Goal: Check status: Check status

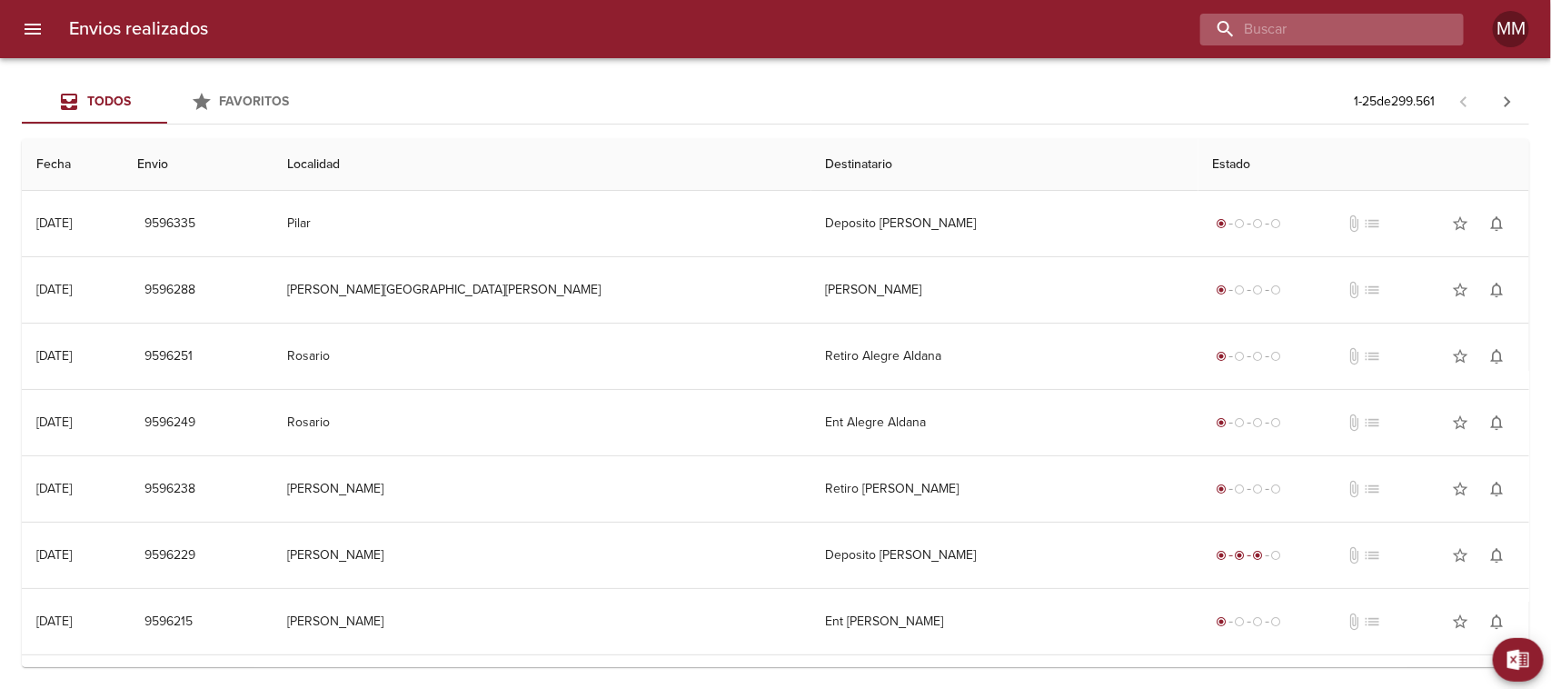
click at [1325, 29] on input "buscar" at bounding box center [1316, 30] width 233 height 32
paste input "[PERSON_NAME]"
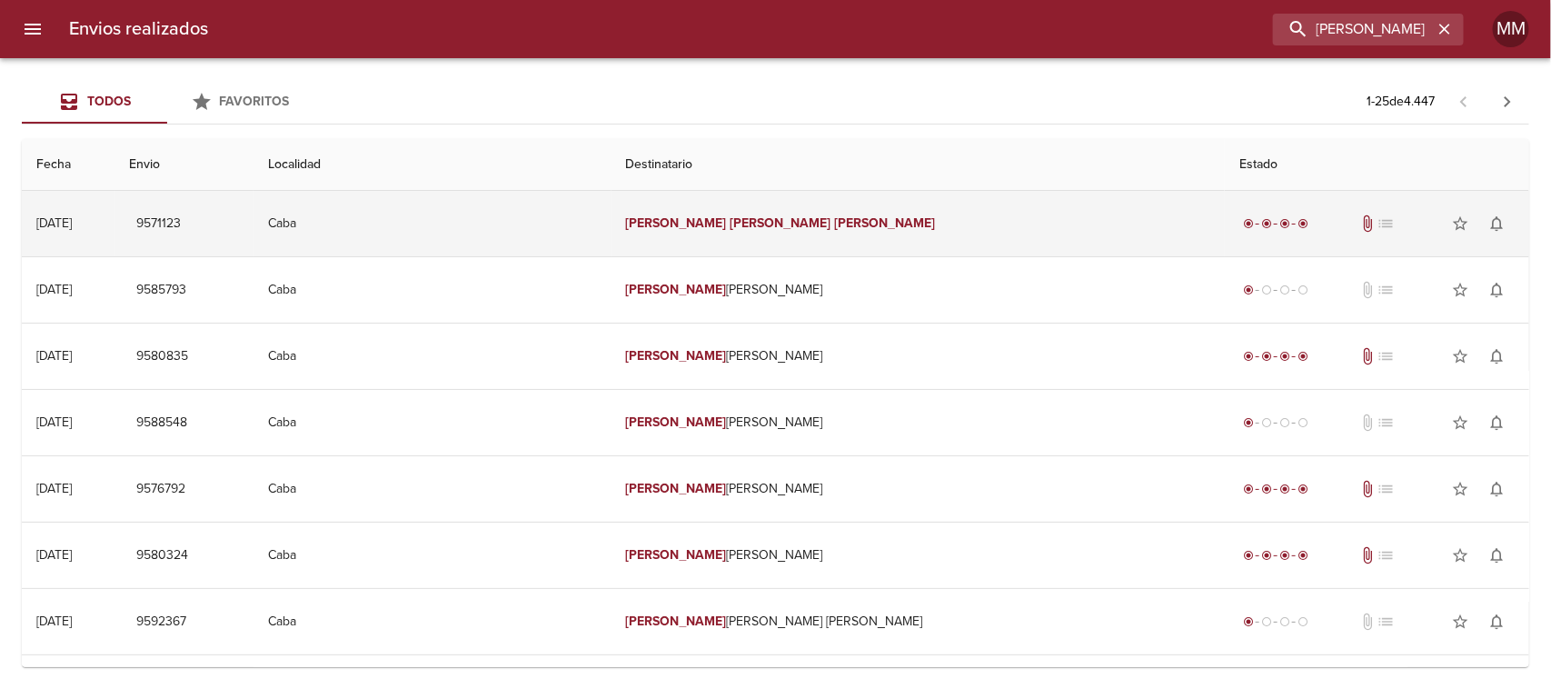
click at [831, 242] on td "[PERSON_NAME]" at bounding box center [918, 223] width 614 height 65
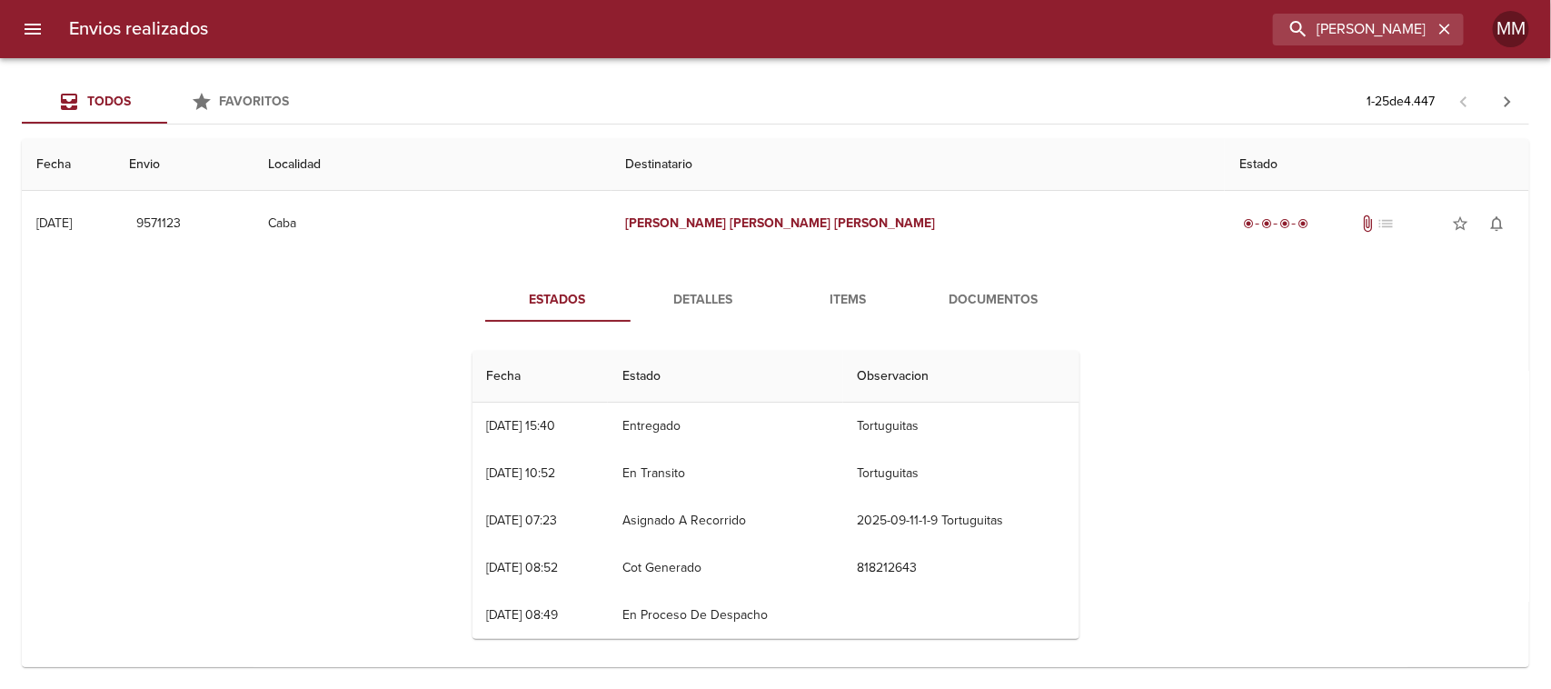
click at [714, 273] on div "Estados Detalles Items Documentos Fecha Estado Observacion 11/09 [DATE] 15:40 E…" at bounding box center [775, 465] width 1478 height 419
drag, startPoint x: 713, startPoint y: 275, endPoint x: 710, endPoint y: 287, distance: 12.4
click at [710, 287] on div "Estados Detalles Items Documentos Fecha Estado Observacion 11/09 [DATE] 15:40 E…" at bounding box center [775, 465] width 1478 height 419
click at [710, 287] on button "Detalles" at bounding box center [702, 300] width 145 height 44
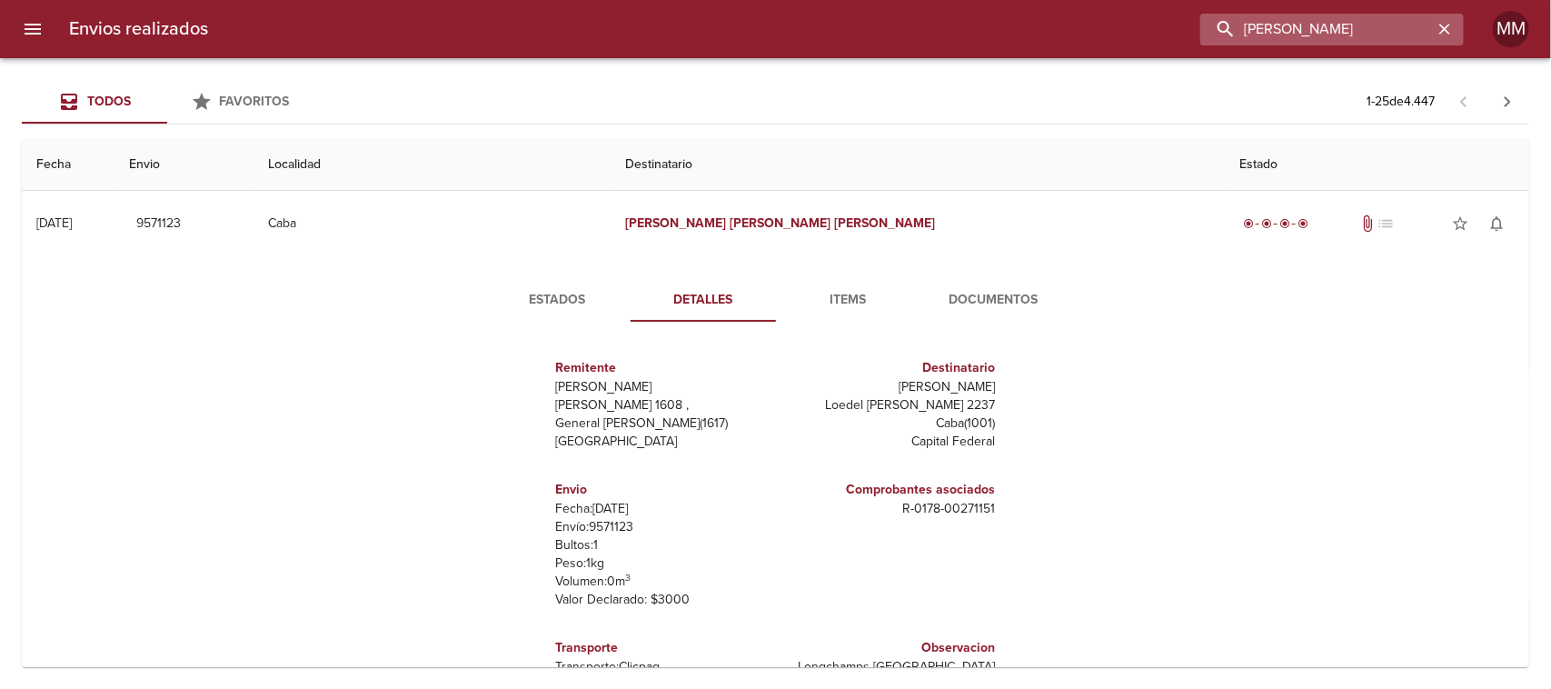
click at [1387, 30] on input "[PERSON_NAME]" at bounding box center [1316, 30] width 233 height 32
paste input "RIO [PERSON_NAME]"
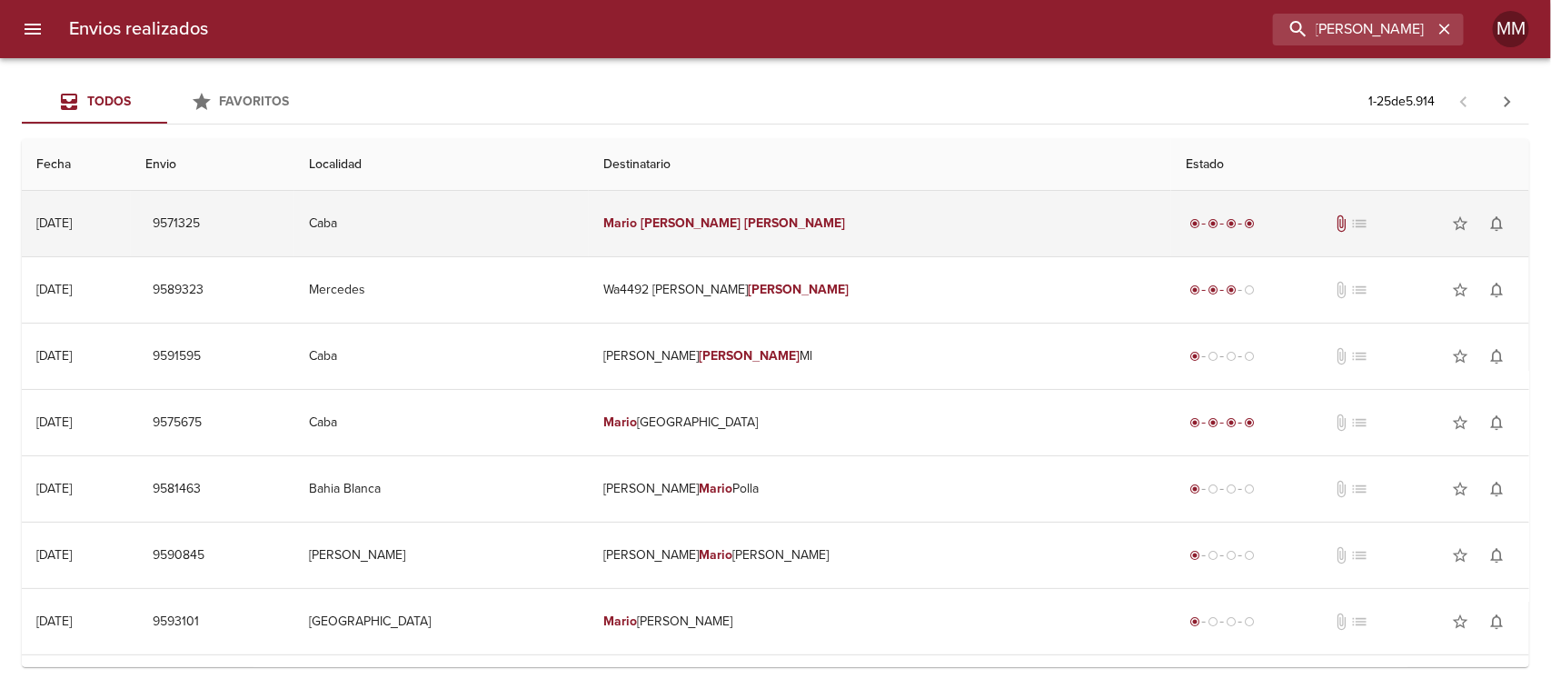
click at [720, 228] on em "[PERSON_NAME]" at bounding box center [690, 222] width 101 height 15
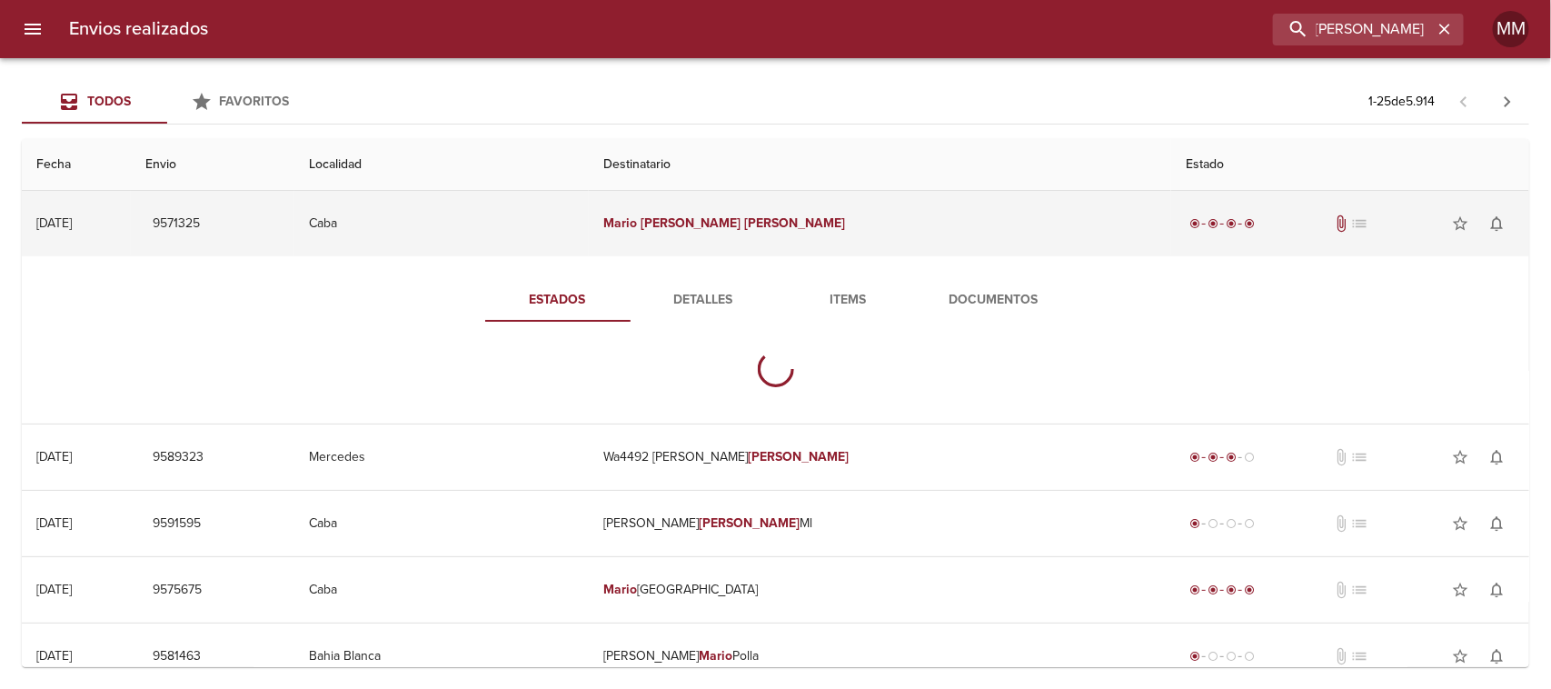
scroll to position [0, 0]
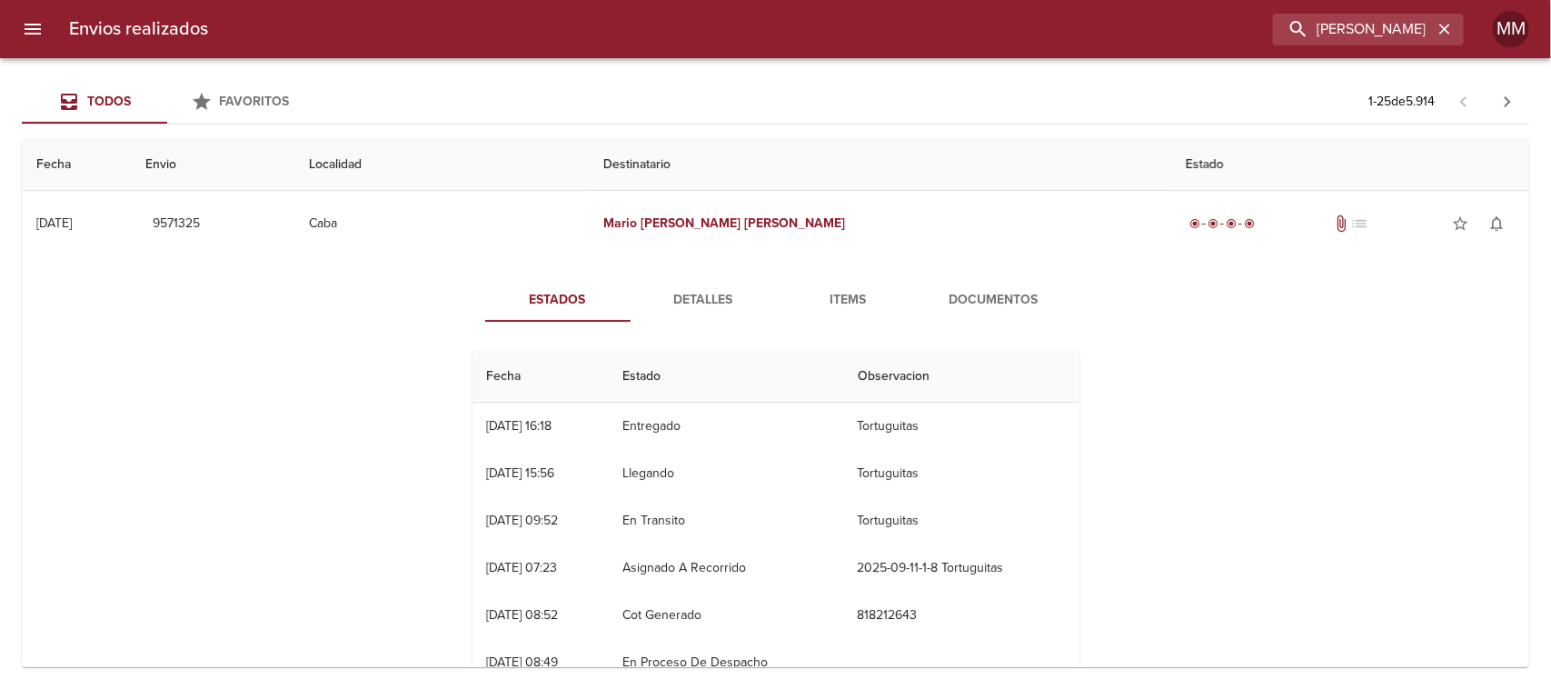
click at [710, 280] on button "Detalles" at bounding box center [702, 300] width 145 height 44
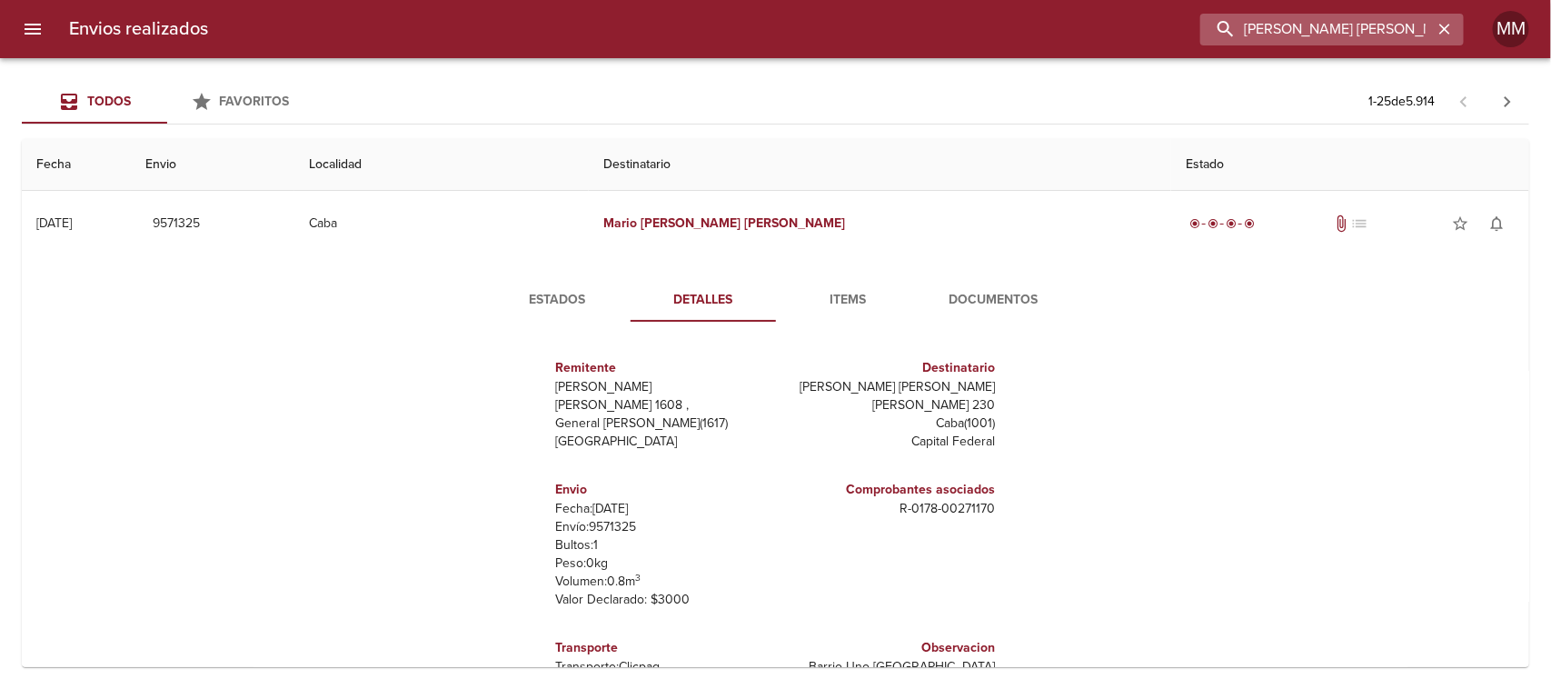
click at [1355, 25] on input "[PERSON_NAME] [PERSON_NAME]" at bounding box center [1316, 30] width 233 height 32
paste input "[PERSON_NAME]"
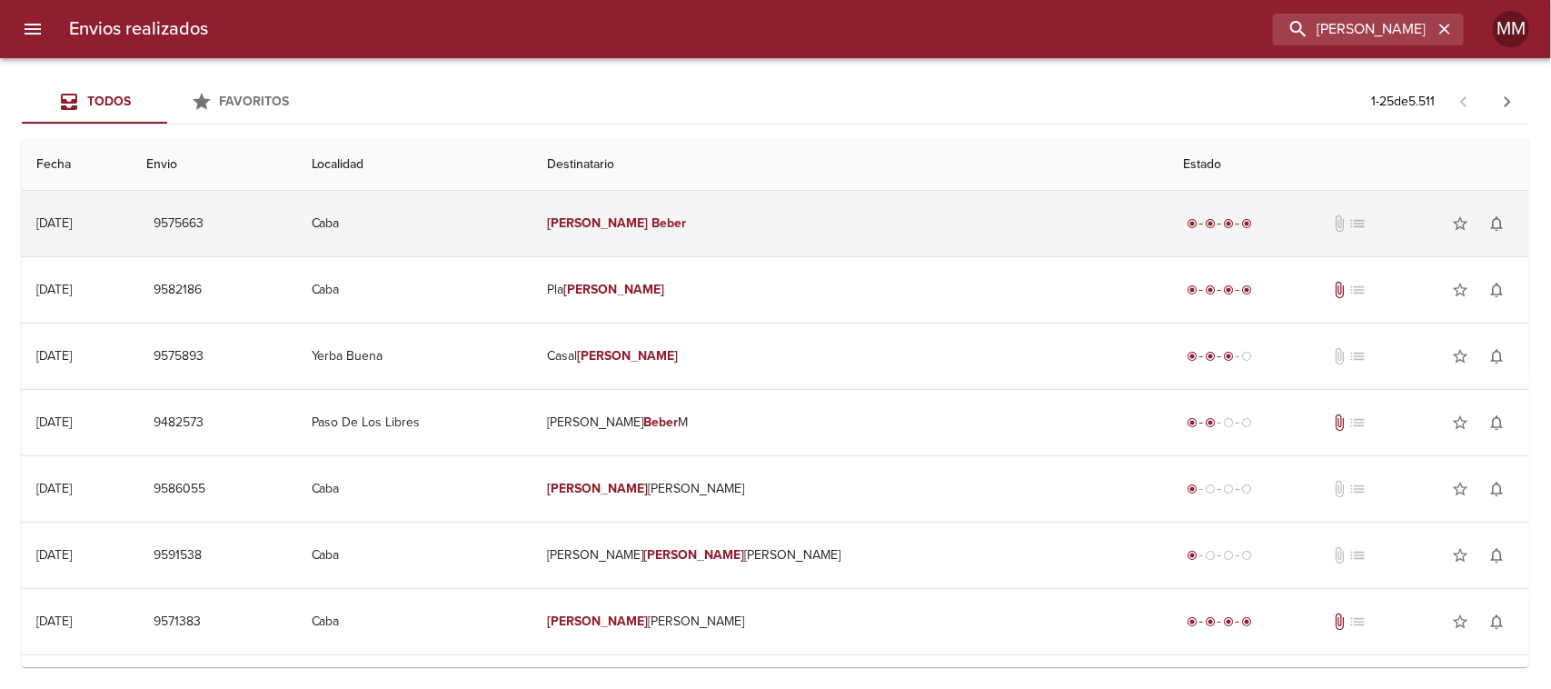
click at [779, 216] on td "[PERSON_NAME]" at bounding box center [850, 223] width 636 height 65
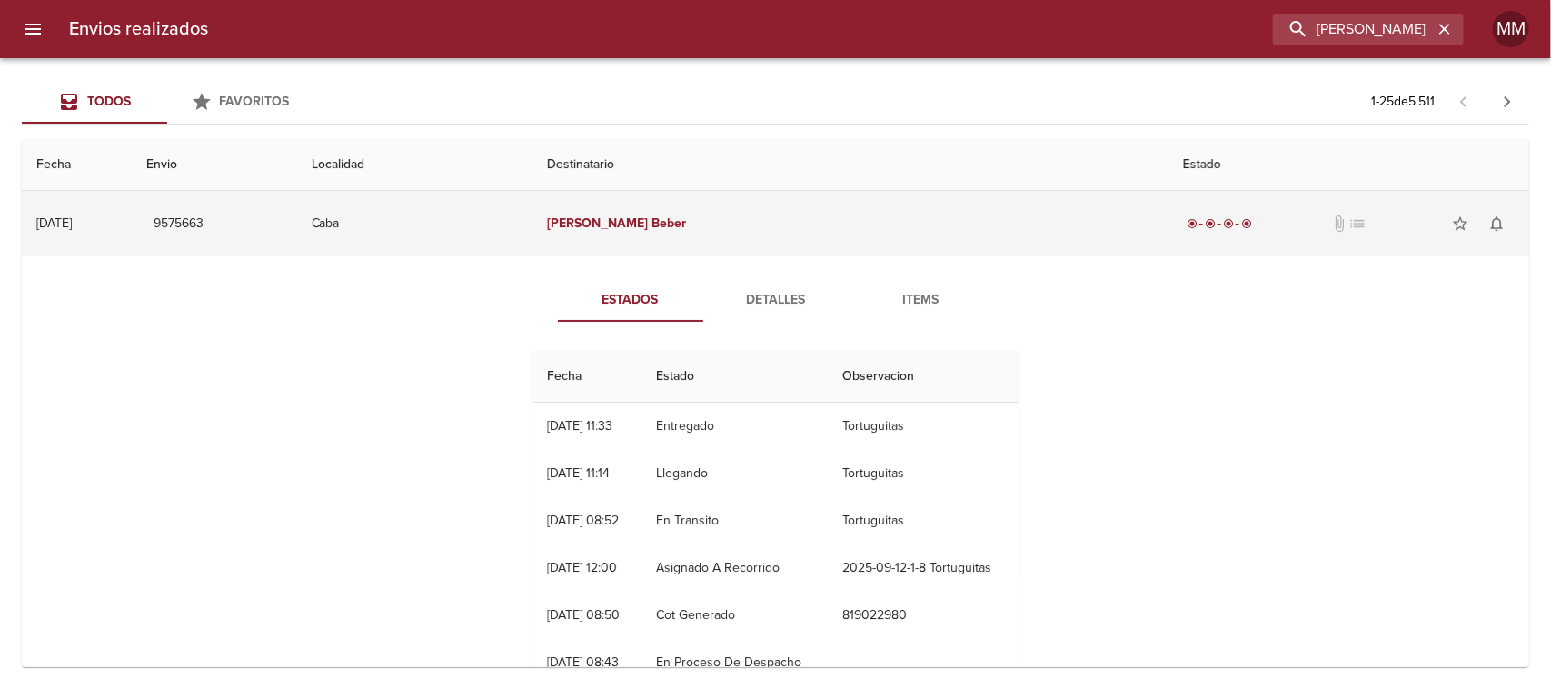
click at [775, 207] on td "[PERSON_NAME]" at bounding box center [850, 223] width 636 height 65
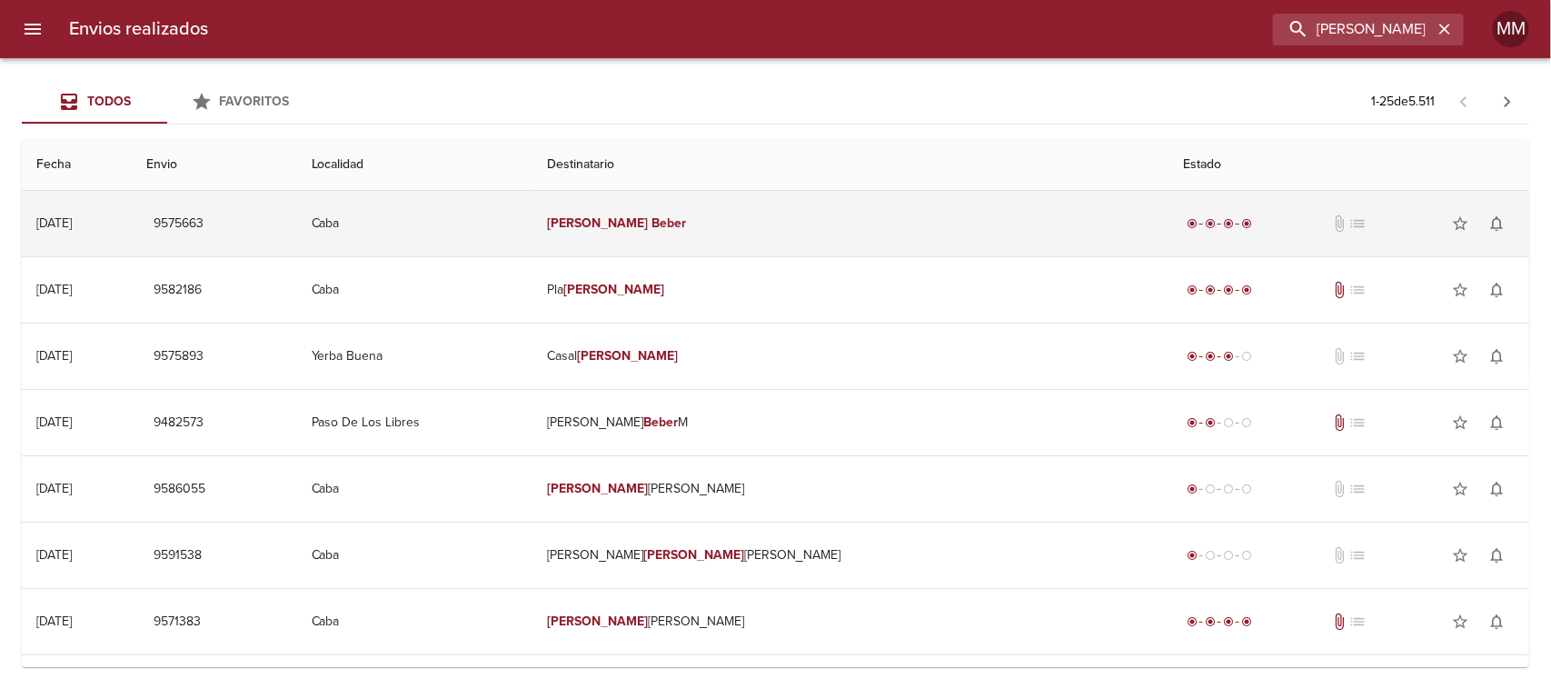
click at [686, 216] on em "Beber" at bounding box center [668, 222] width 35 height 15
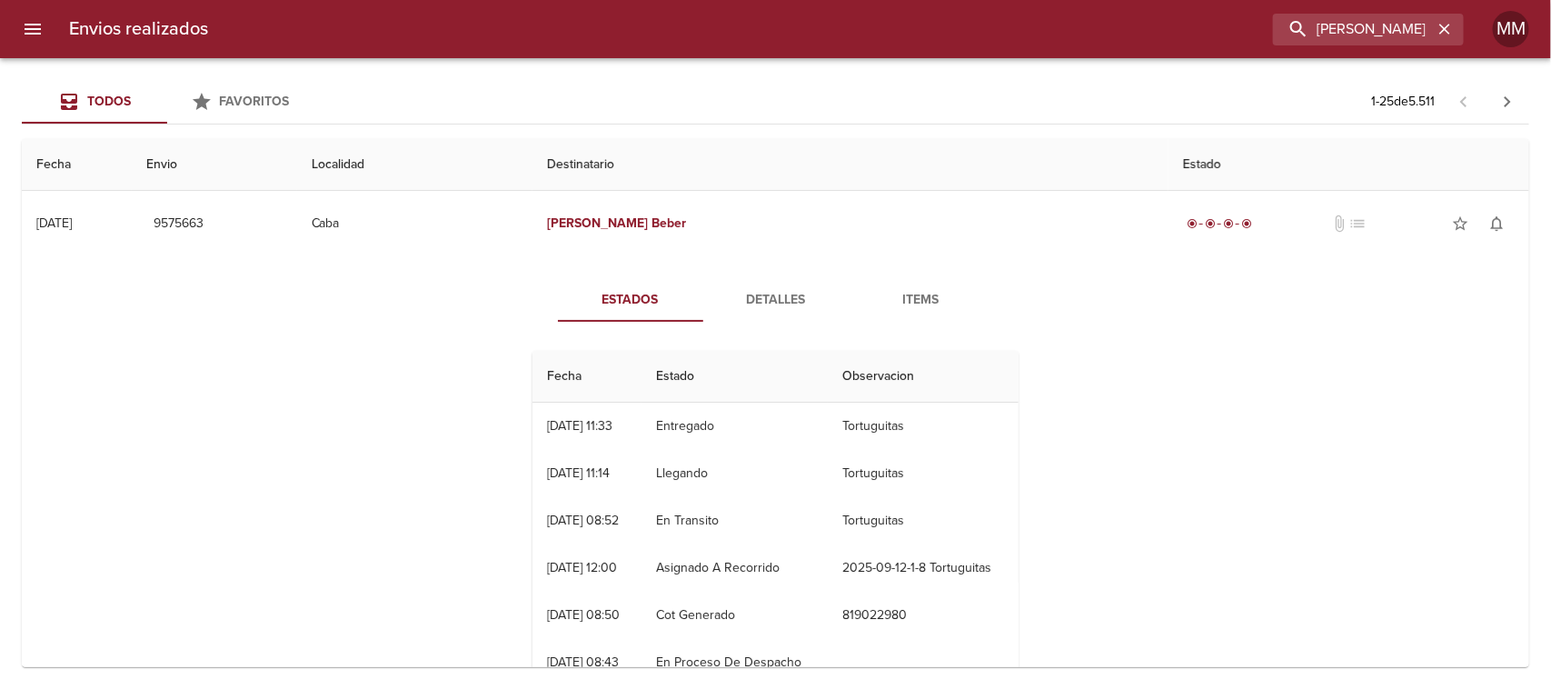
click at [784, 306] on span "Detalles" at bounding box center [776, 300] width 124 height 23
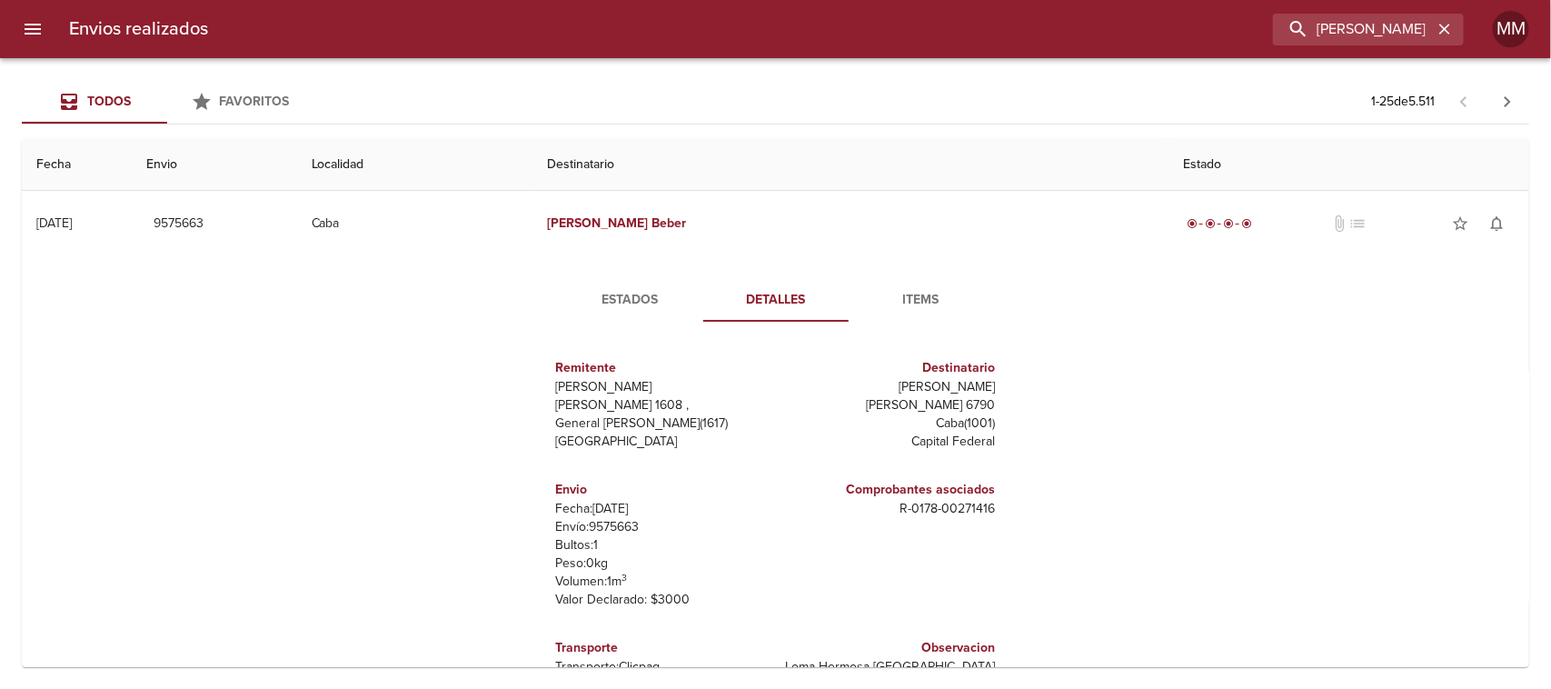
click at [1378, 45] on div "Envios realizados [PERSON_NAME] MM" at bounding box center [775, 29] width 1551 height 58
click at [1370, 36] on input "[PERSON_NAME]" at bounding box center [1316, 30] width 233 height 32
click at [1370, 35] on input "[PERSON_NAME]" at bounding box center [1316, 30] width 233 height 32
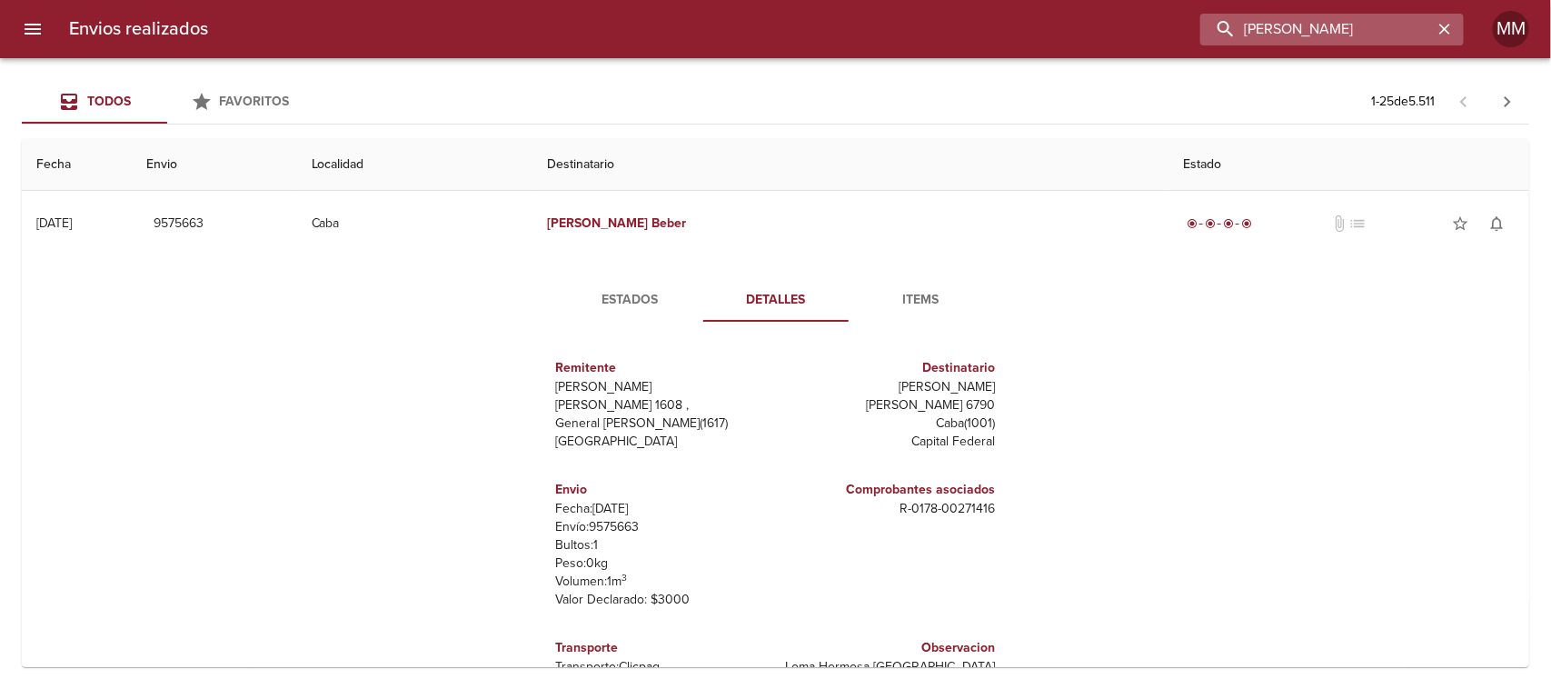
click at [1354, 38] on input "[PERSON_NAME]" at bounding box center [1316, 30] width 233 height 32
paste input "[PERSON_NAME] [PERSON_NAME]"
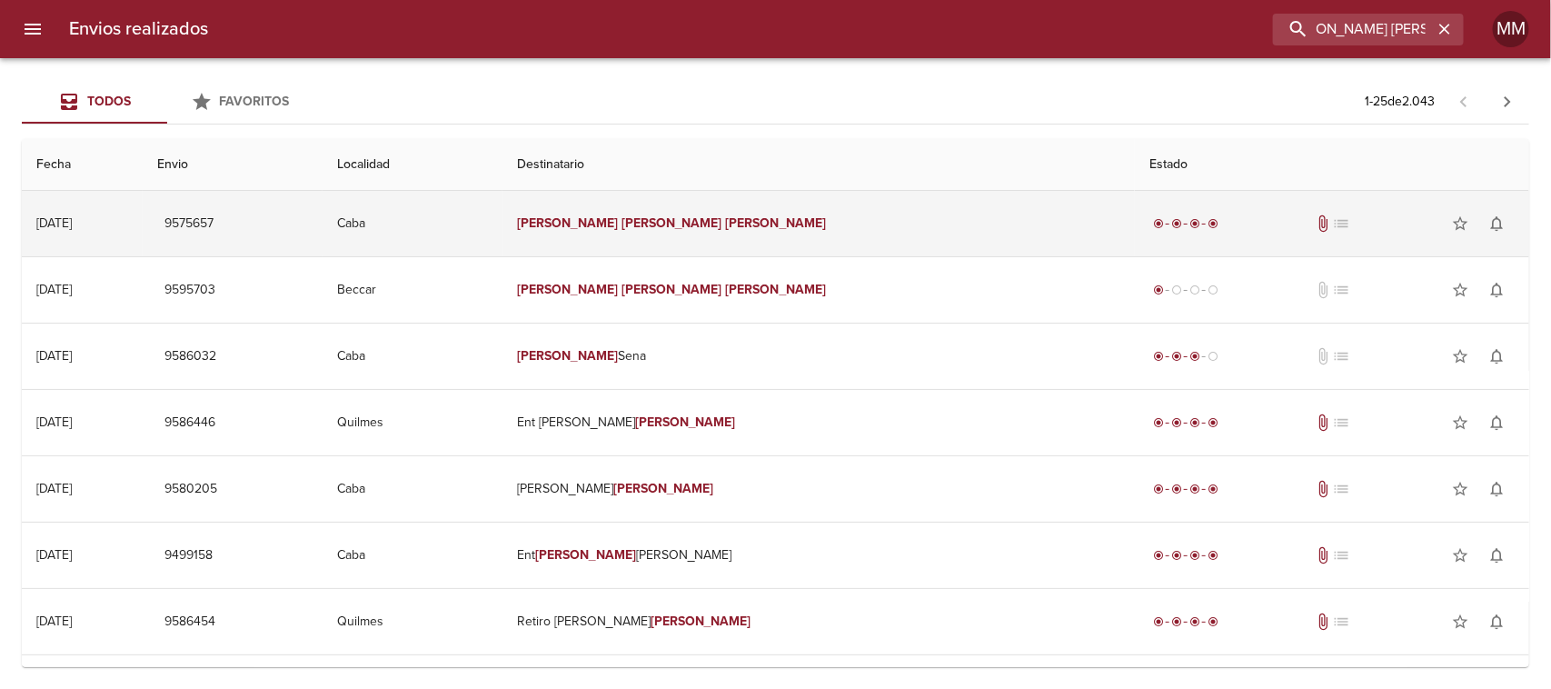
click at [722, 218] on em "[PERSON_NAME]" at bounding box center [671, 222] width 101 height 15
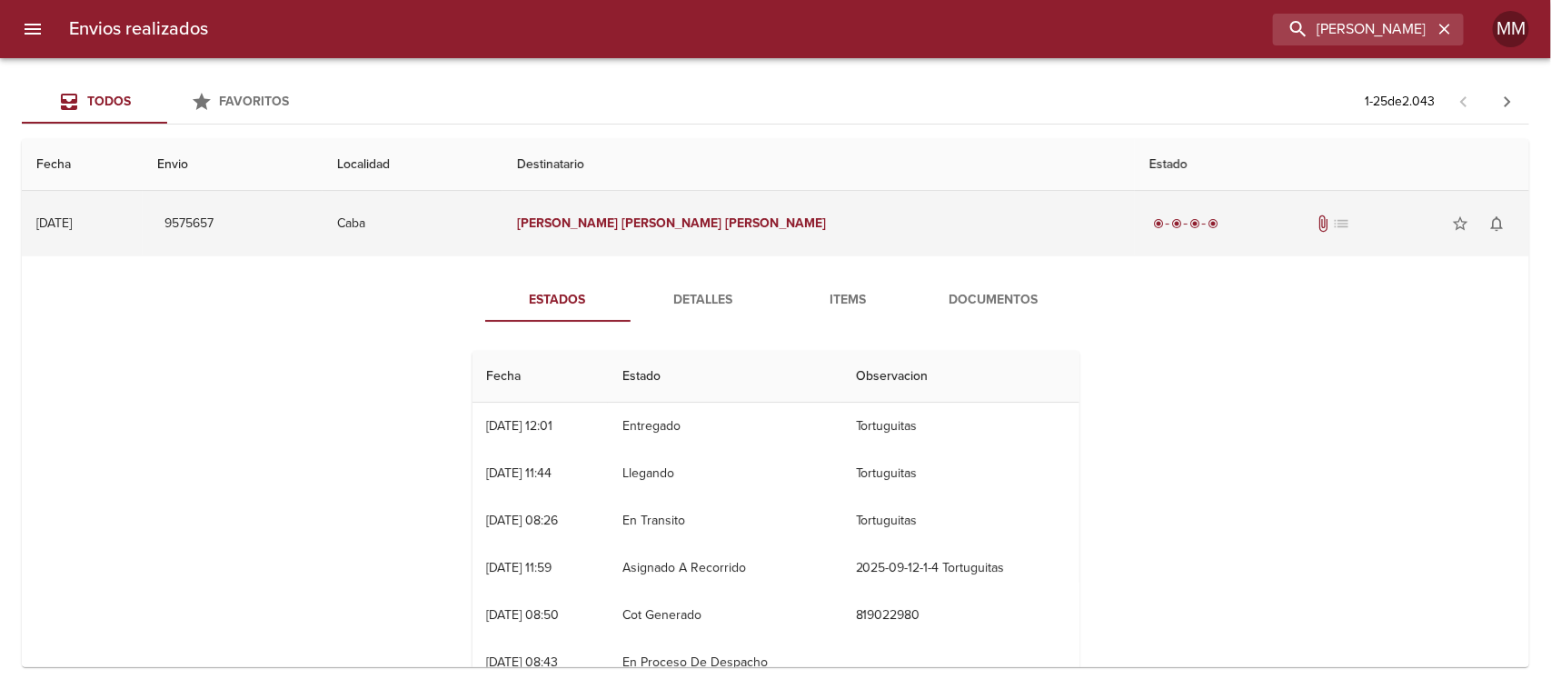
click at [618, 218] on em "[PERSON_NAME]" at bounding box center [567, 222] width 101 height 15
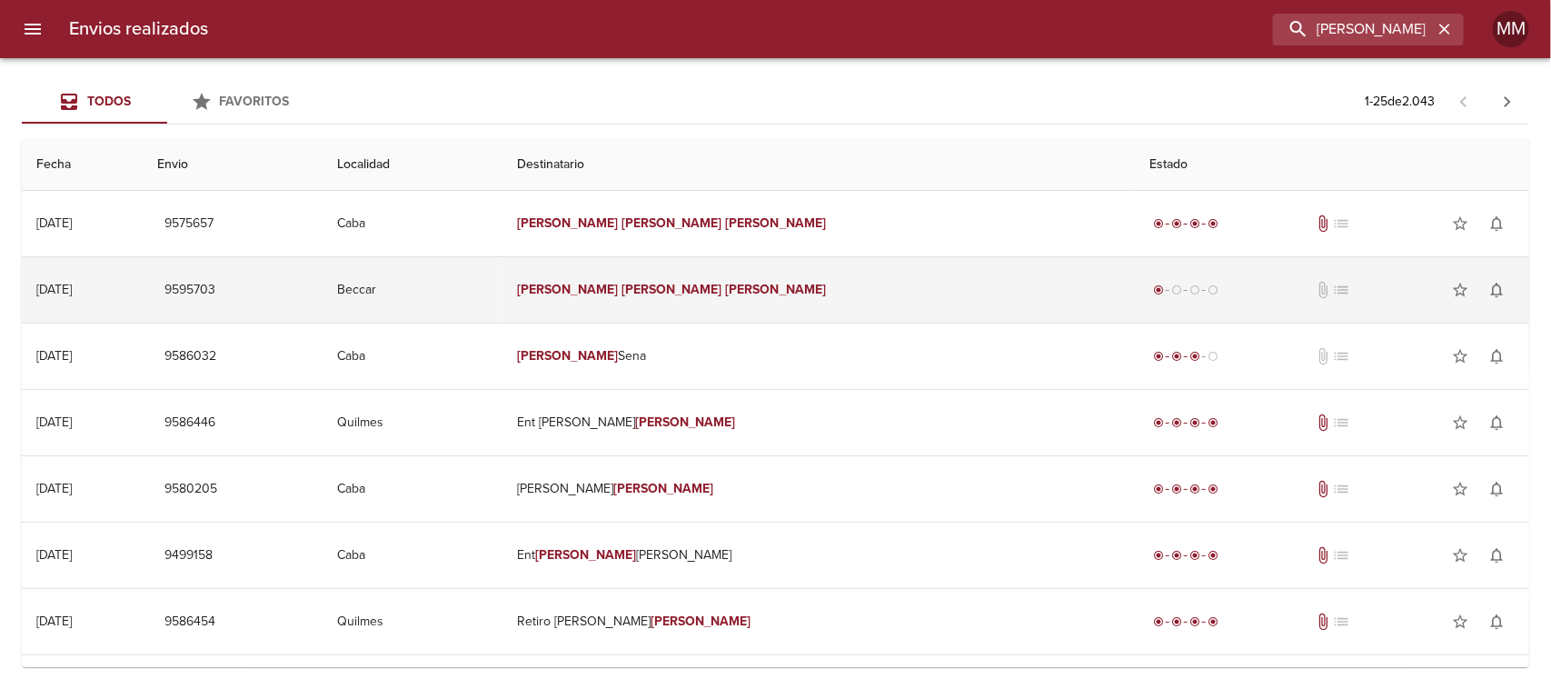
click at [751, 305] on td "[PERSON_NAME] [PERSON_NAME]" at bounding box center [818, 289] width 632 height 65
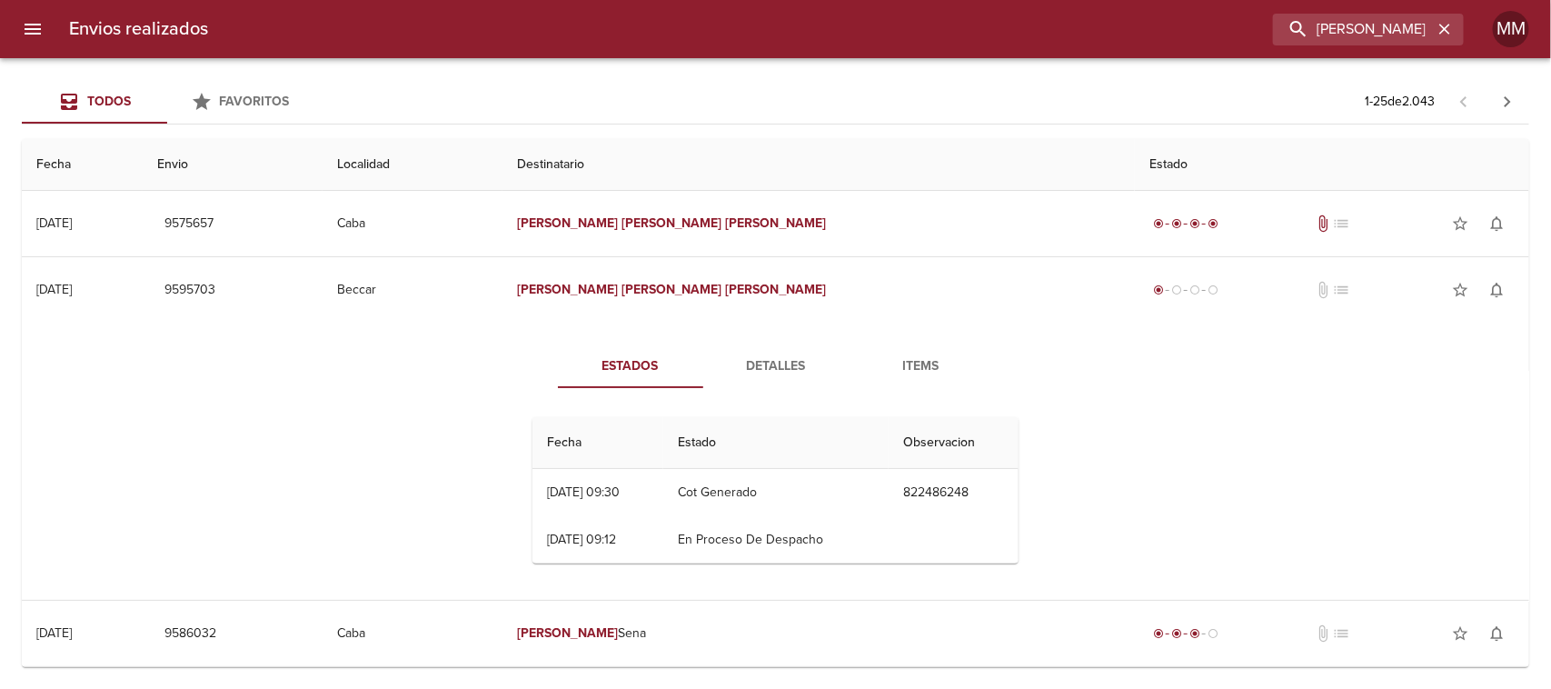
click at [764, 364] on span "Detalles" at bounding box center [776, 366] width 124 height 23
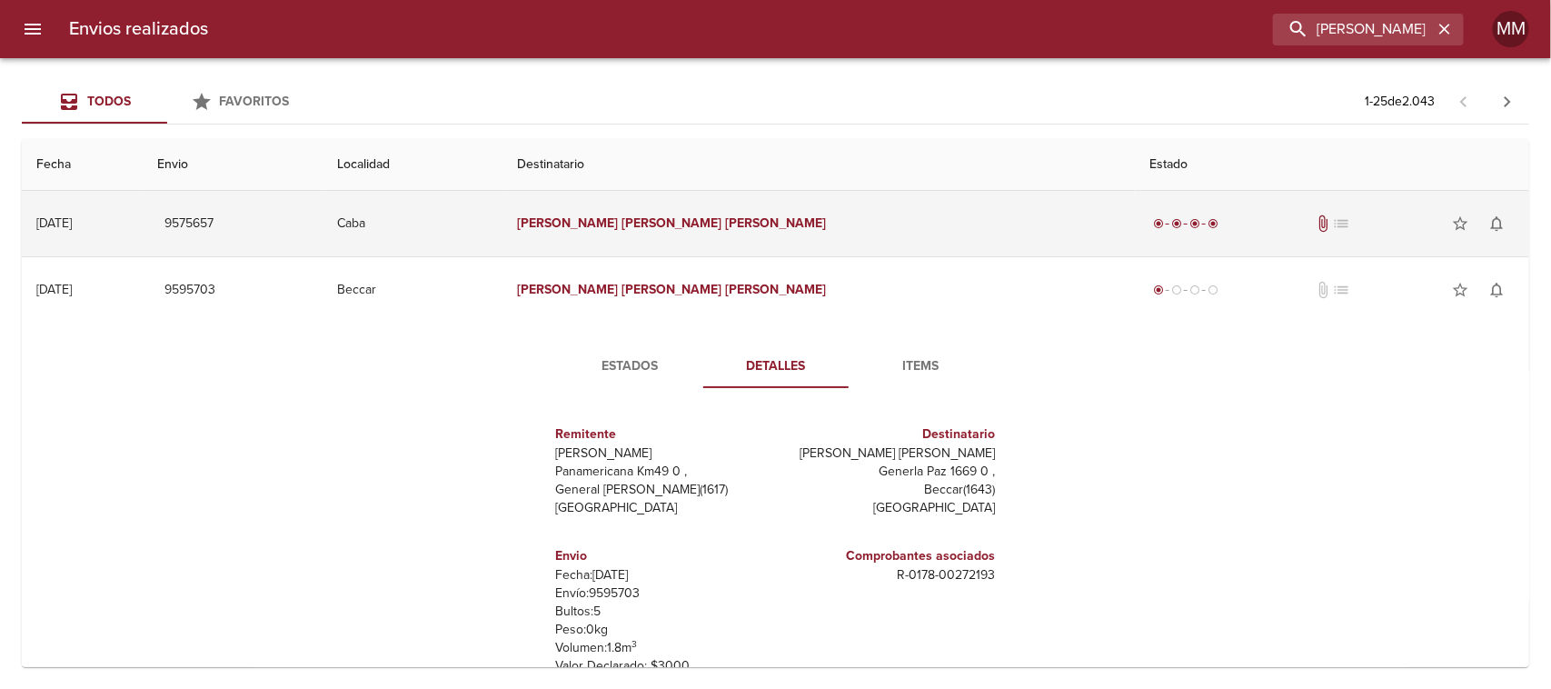
click at [722, 225] on em "[PERSON_NAME]" at bounding box center [671, 222] width 101 height 15
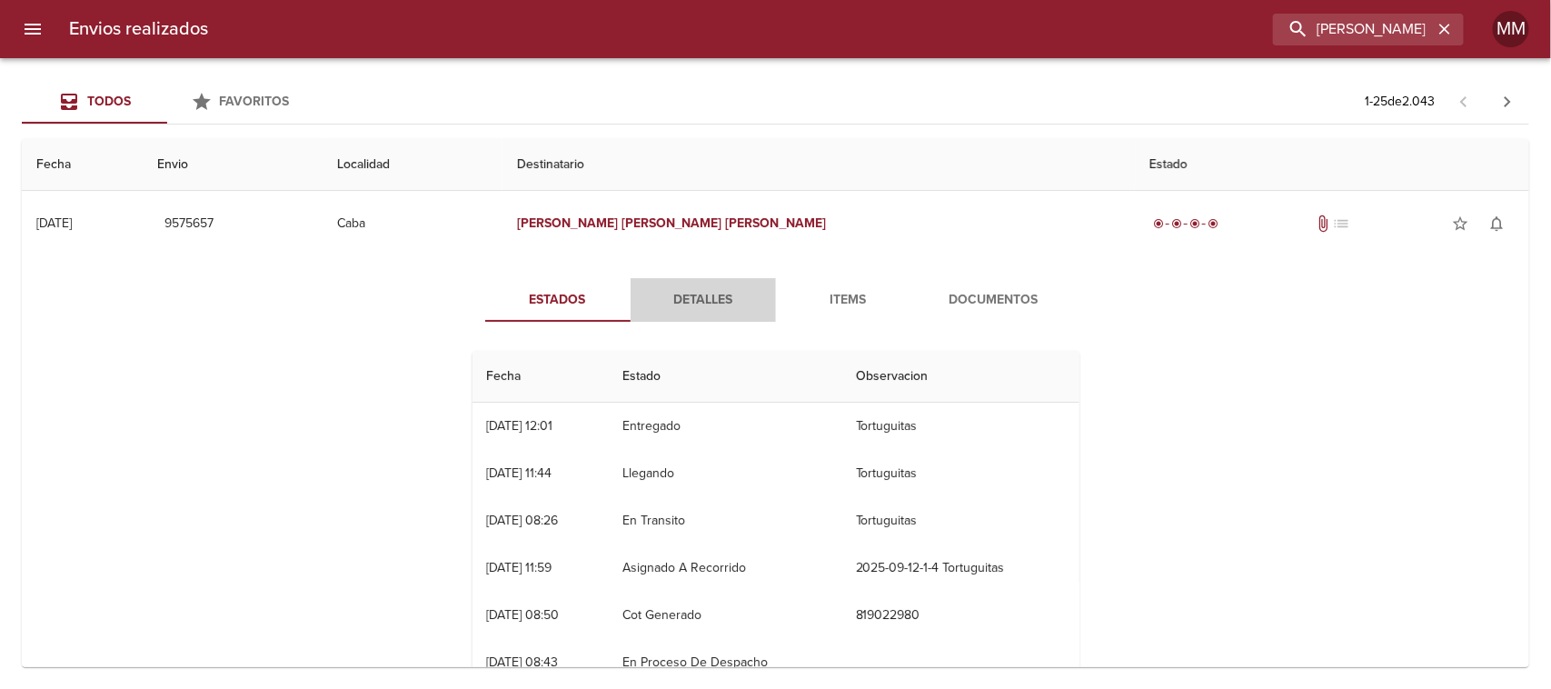
click at [702, 293] on span "Detalles" at bounding box center [703, 300] width 124 height 23
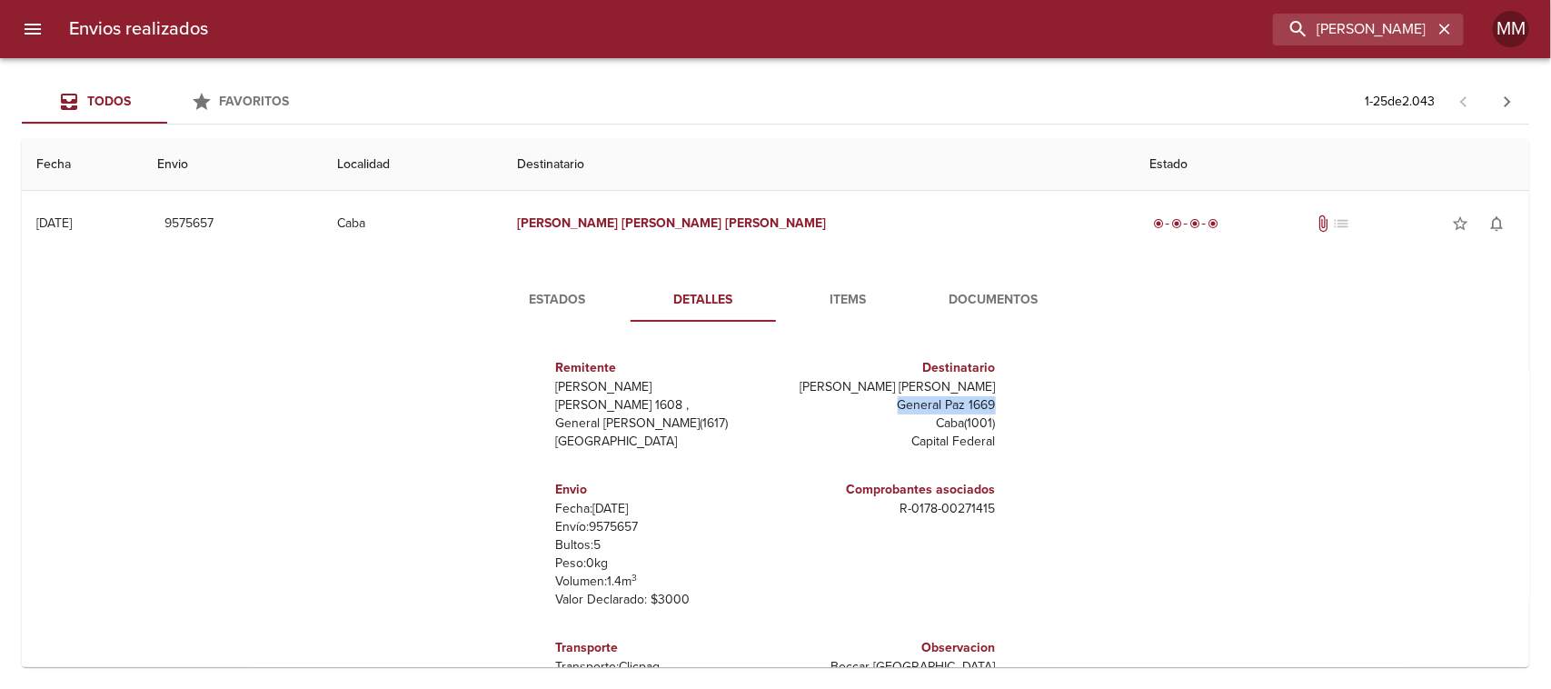
drag, startPoint x: 878, startPoint y: 401, endPoint x: 991, endPoint y: 404, distance: 112.7
click at [988, 404] on div "Destinatario [PERSON_NAME] [PERSON_NAME] General Paz 1669 Caba ( 1001 ) Capital…" at bounding box center [889, 404] width 227 height 122
click at [1395, 38] on input "[PERSON_NAME] [PERSON_NAME]" at bounding box center [1316, 30] width 233 height 32
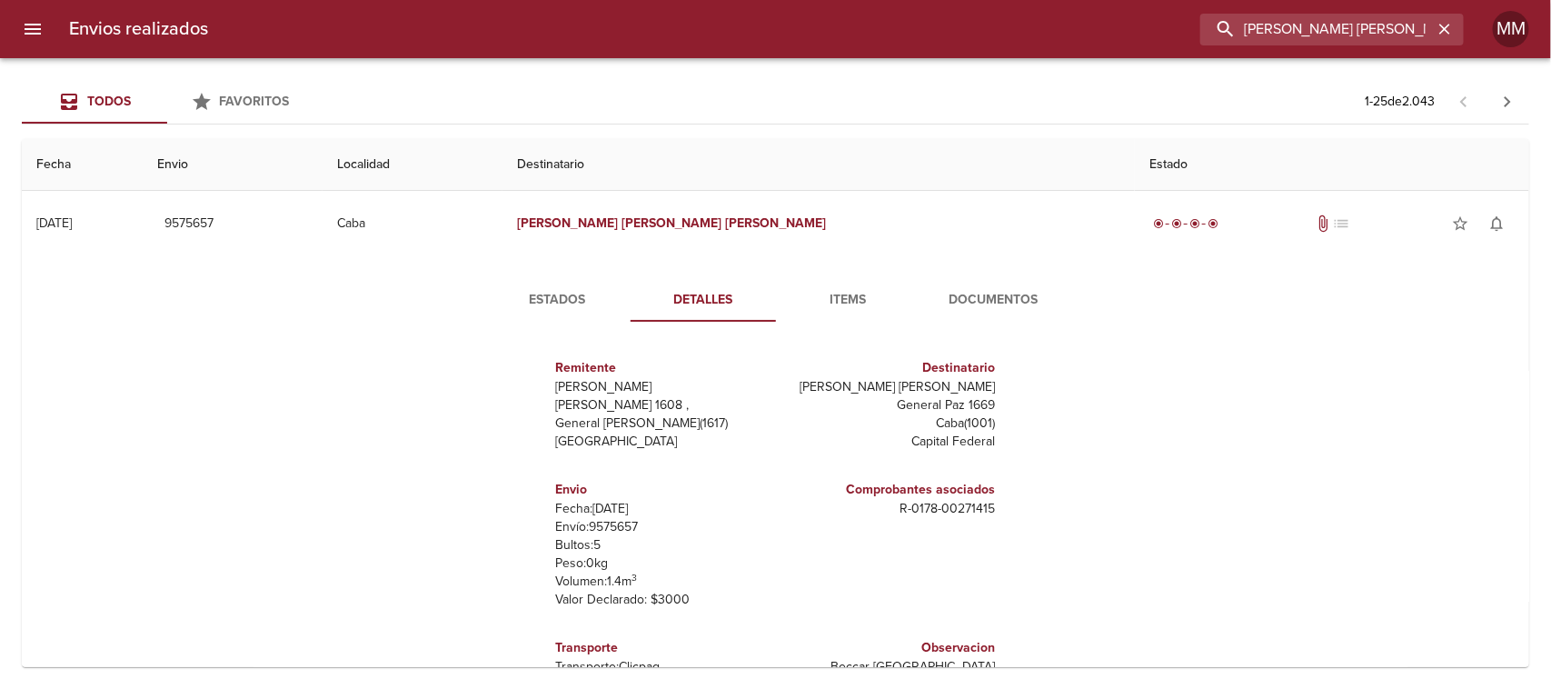
scroll to position [0, 38]
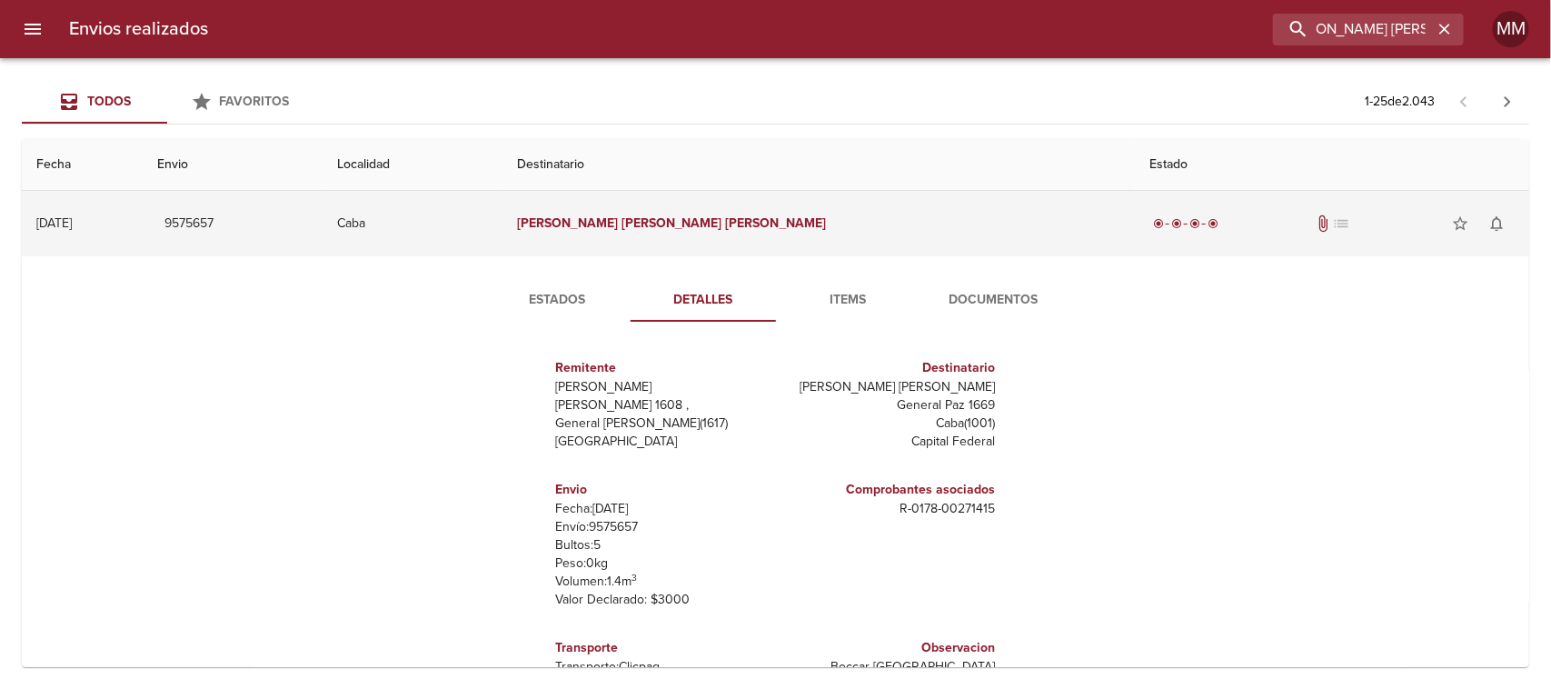
click at [847, 242] on td "[PERSON_NAME] [PERSON_NAME]" at bounding box center [818, 223] width 632 height 65
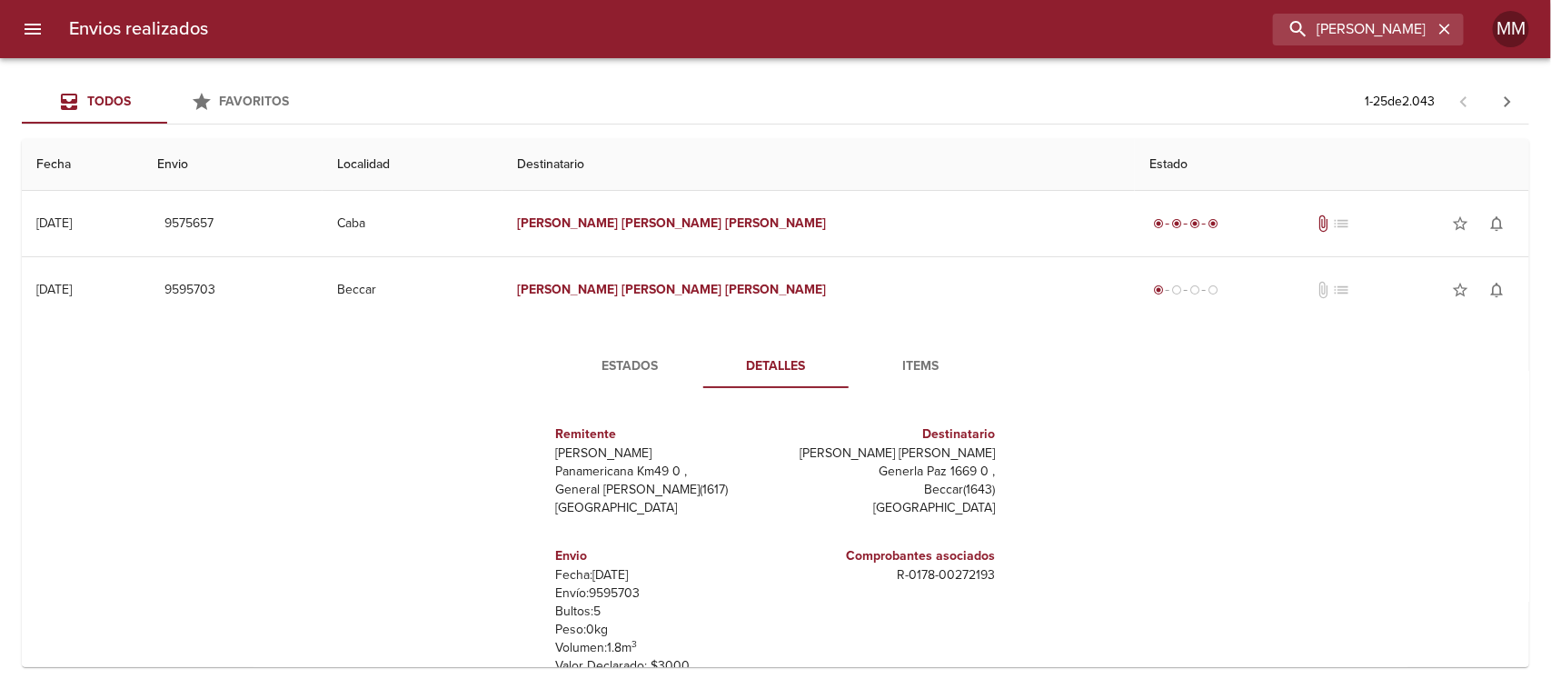
click at [938, 365] on span "Items" at bounding box center [921, 366] width 124 height 23
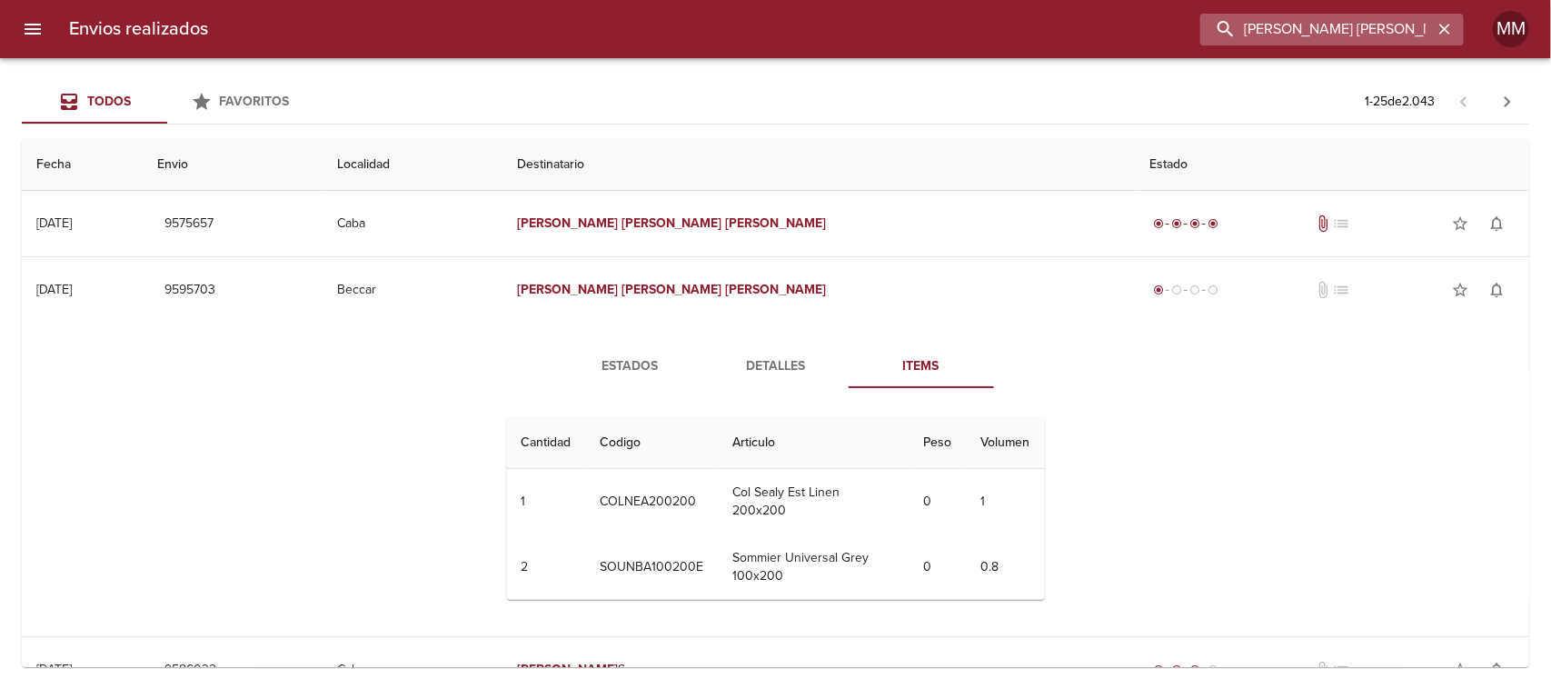
click at [1386, 44] on input "[PERSON_NAME] [PERSON_NAME]" at bounding box center [1316, 30] width 233 height 32
paste input "[PERSON_NAME]"
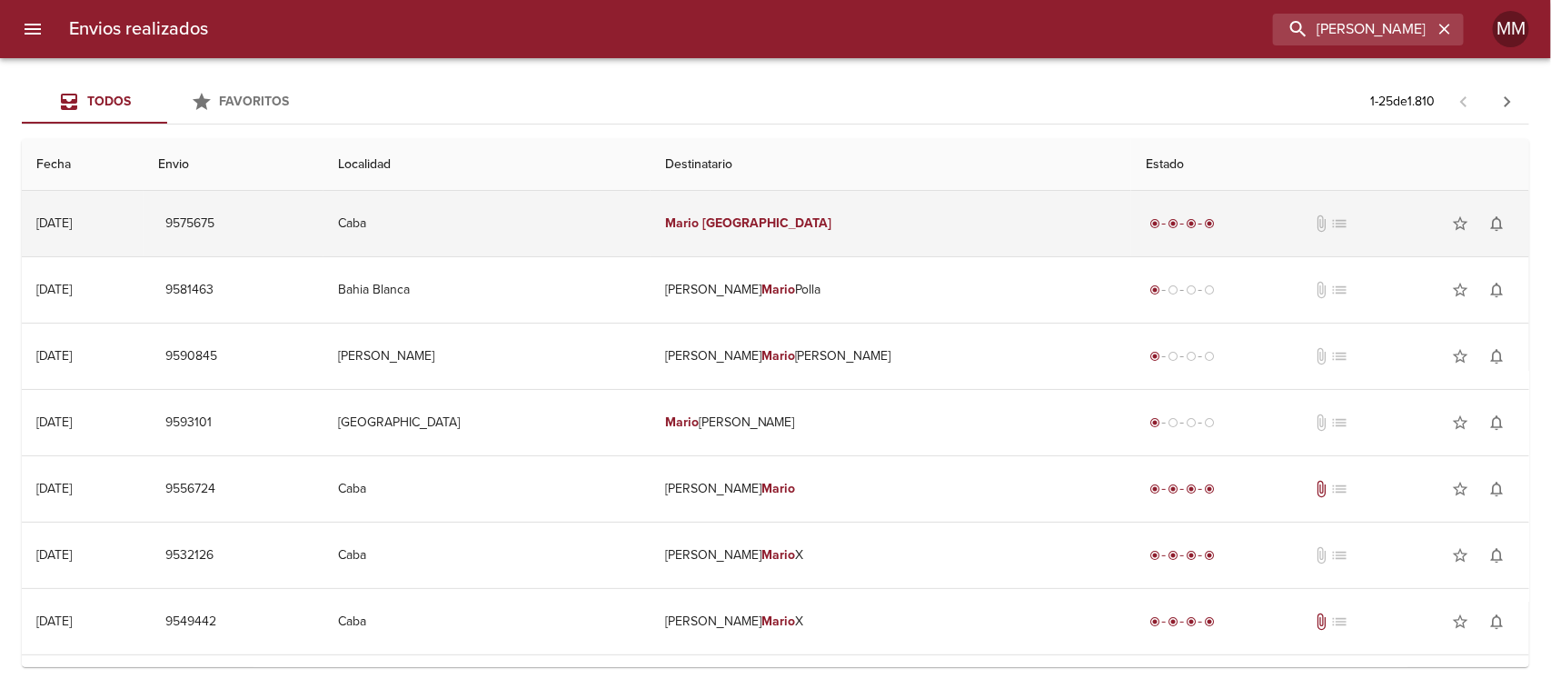
click at [777, 216] on em "[GEOGRAPHIC_DATA]" at bounding box center [767, 222] width 130 height 15
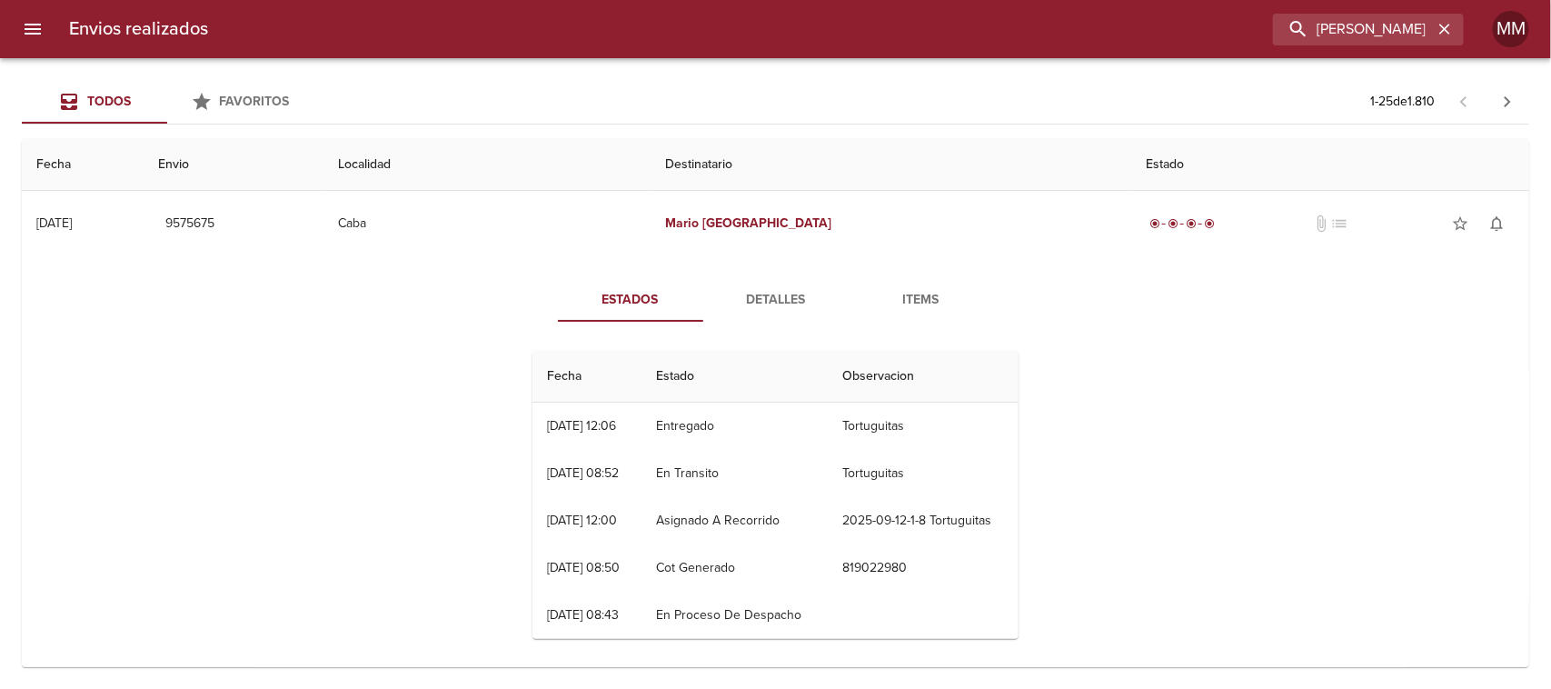
click at [805, 300] on span "Detalles" at bounding box center [776, 300] width 124 height 23
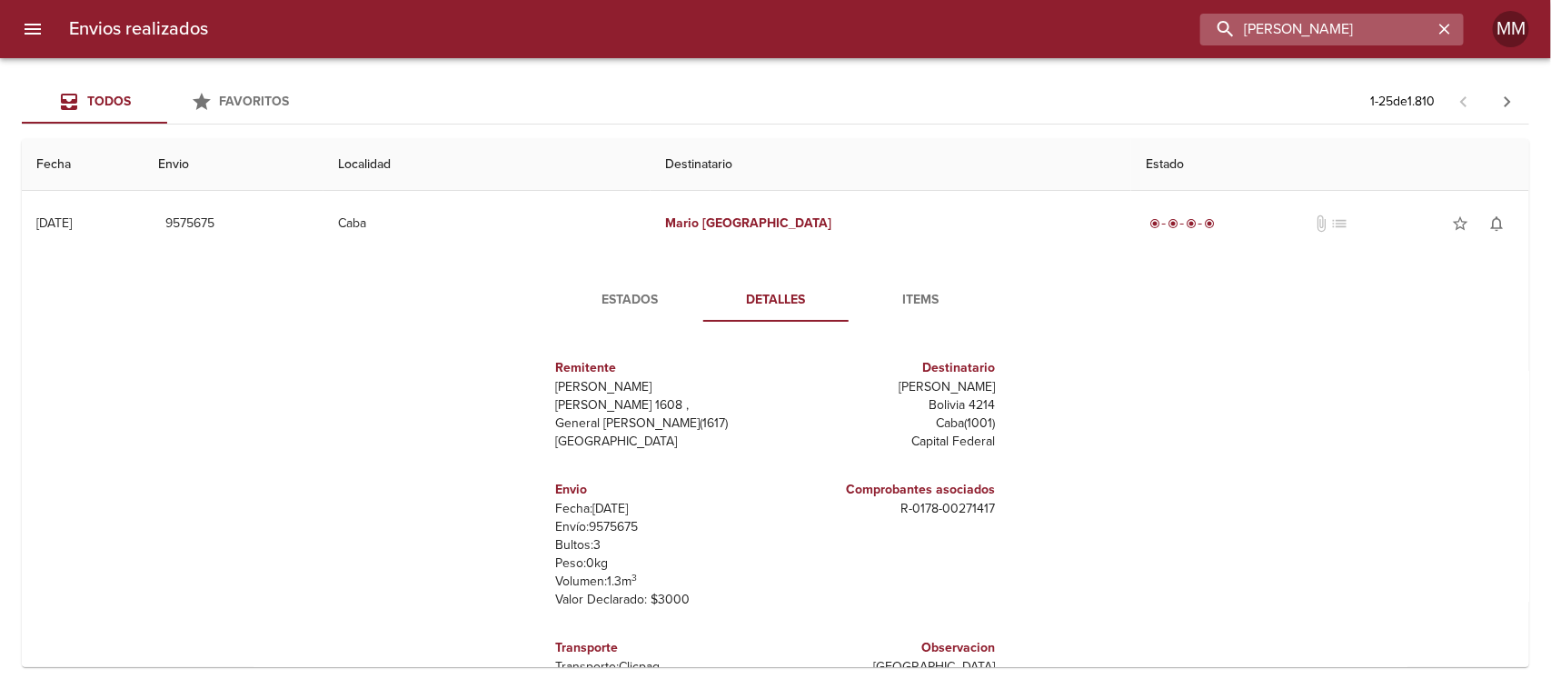
click at [1365, 34] on input "[PERSON_NAME]" at bounding box center [1316, 30] width 233 height 32
paste input "[PERSON_NAME]"
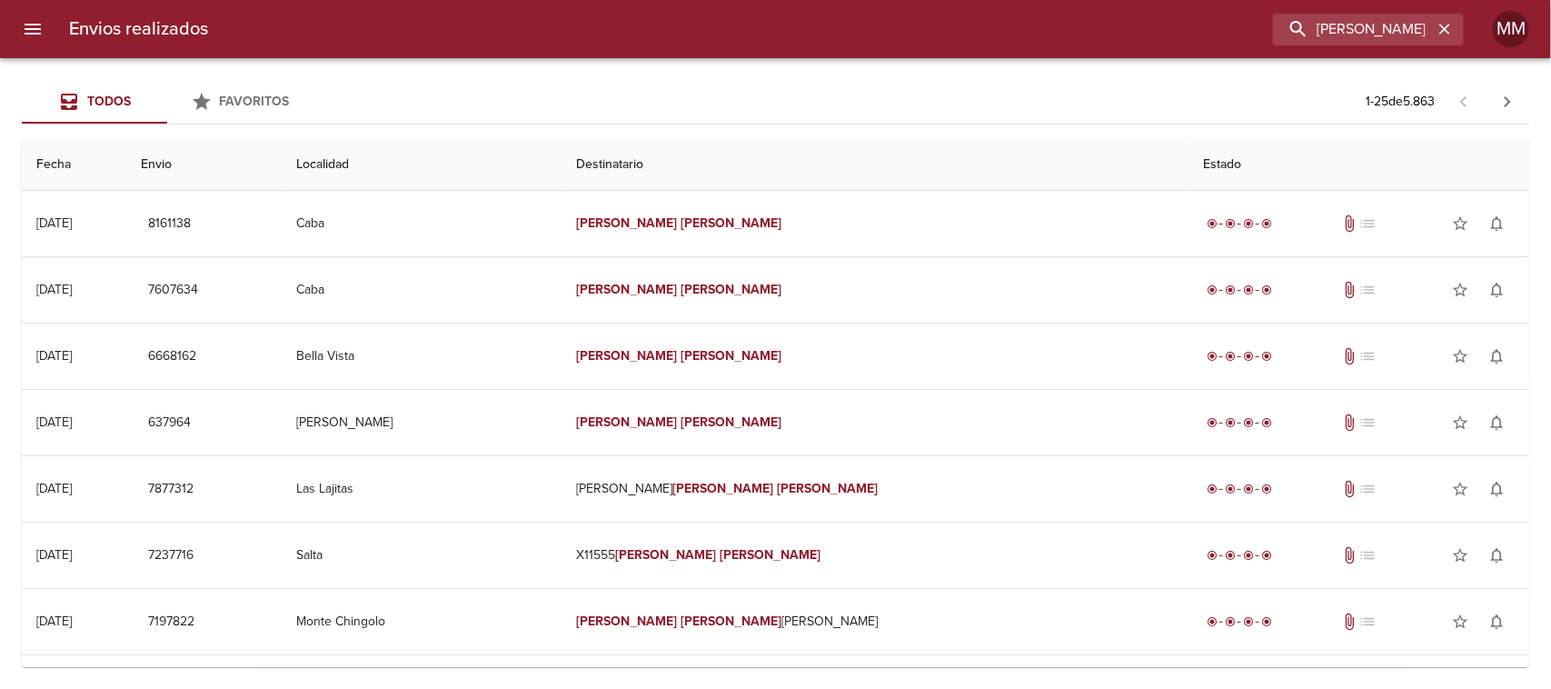
click at [1328, 45] on div "Envios realizados [PERSON_NAME] MM" at bounding box center [775, 29] width 1551 height 58
click at [1317, 35] on input "[PERSON_NAME]" at bounding box center [1316, 30] width 233 height 32
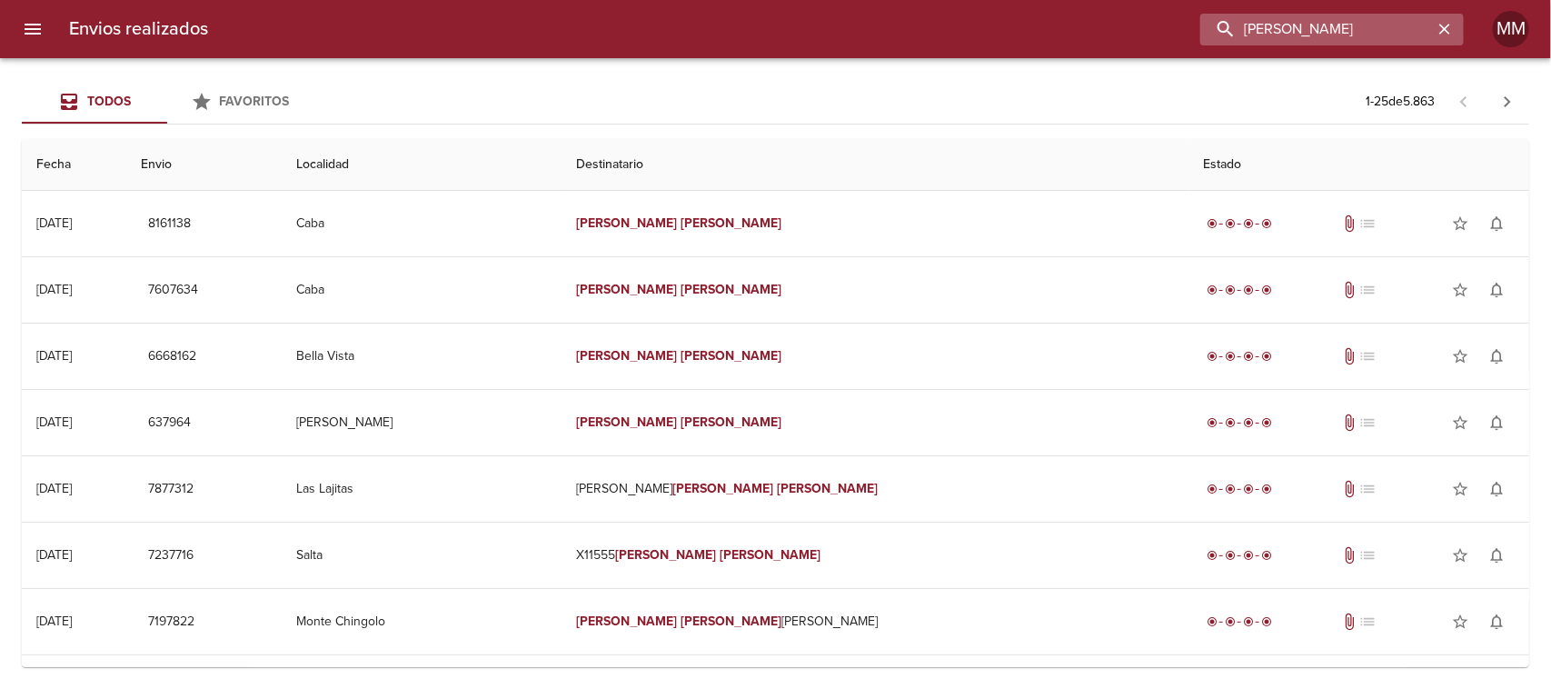
click at [1317, 35] on input "[PERSON_NAME]" at bounding box center [1316, 30] width 233 height 32
paste input "NOHELVIS [PERSON_NAME] DIA"
type input "NOHELVIS [PERSON_NAME]"
